Goal: Transaction & Acquisition: Subscribe to service/newsletter

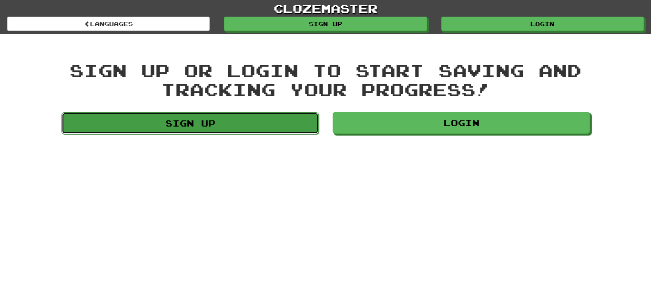
click at [288, 131] on link "Sign up" at bounding box center [189, 123] width 257 height 22
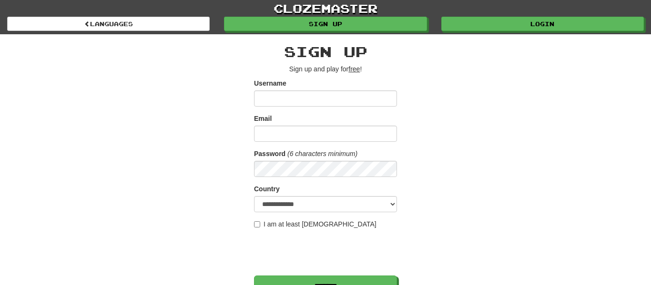
click at [286, 99] on input "Username" at bounding box center [325, 99] width 143 height 16
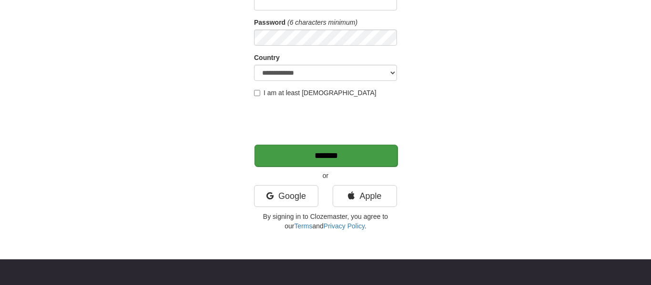
scroll to position [133, 0]
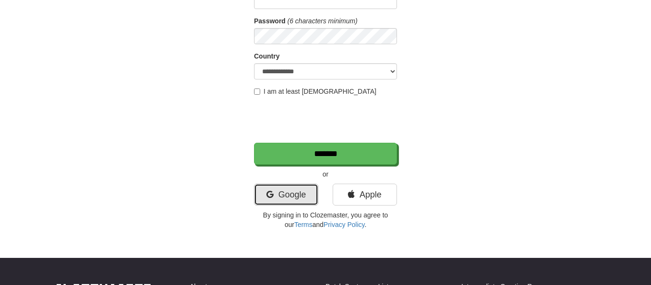
click at [292, 189] on link "Google" at bounding box center [286, 195] width 64 height 22
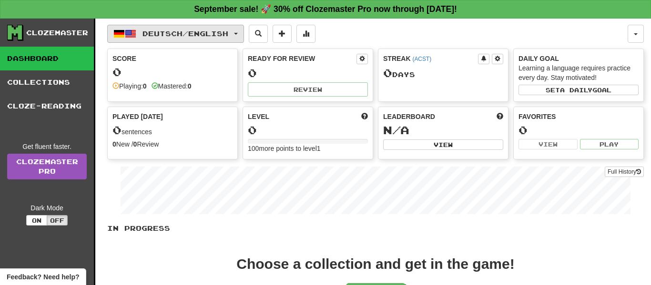
click at [172, 37] on span "Deutsch / English" at bounding box center [185, 34] width 86 height 8
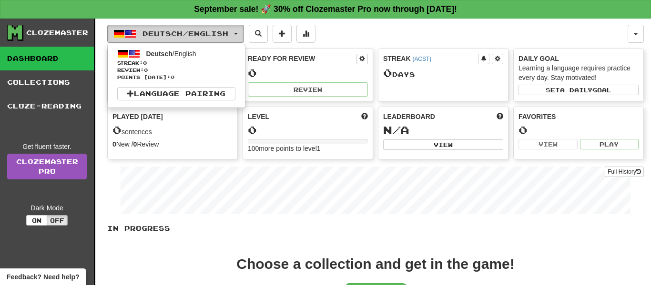
click at [172, 37] on span "Deutsch / English" at bounding box center [185, 34] width 86 height 8
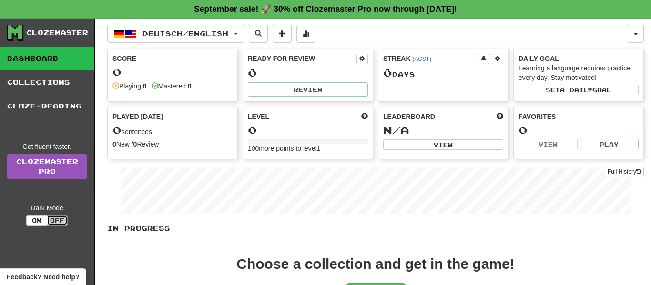
click at [53, 220] on button "Off" at bounding box center [57, 220] width 21 height 10
click at [40, 222] on button "On" at bounding box center [36, 220] width 21 height 10
